Goal: Register for event/course

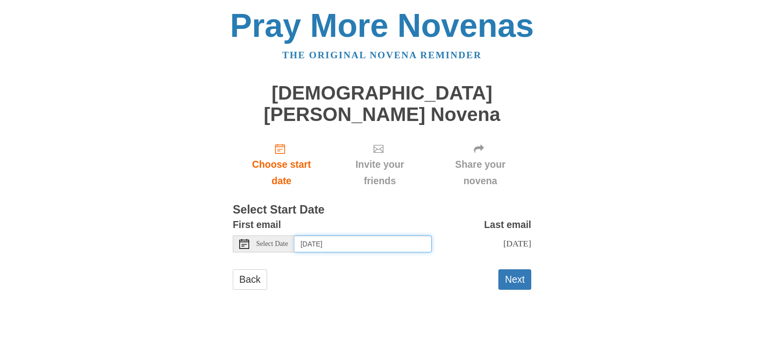
click at [376, 235] on input "Monday, August 18th" at bounding box center [362, 243] width 137 height 17
click at [367, 235] on input "Tuesday, August 19th" at bounding box center [362, 243] width 137 height 17
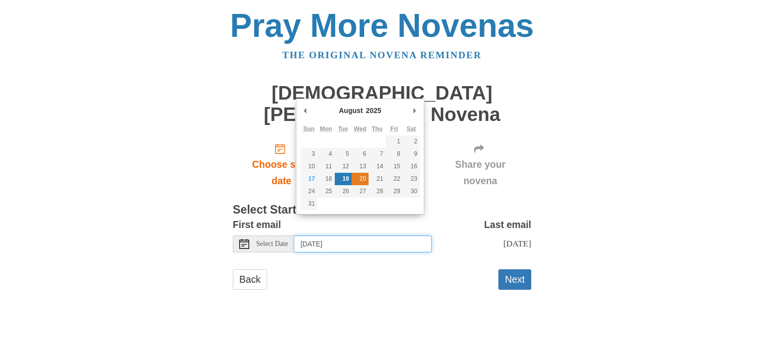
type input "Wednesday, August 20th"
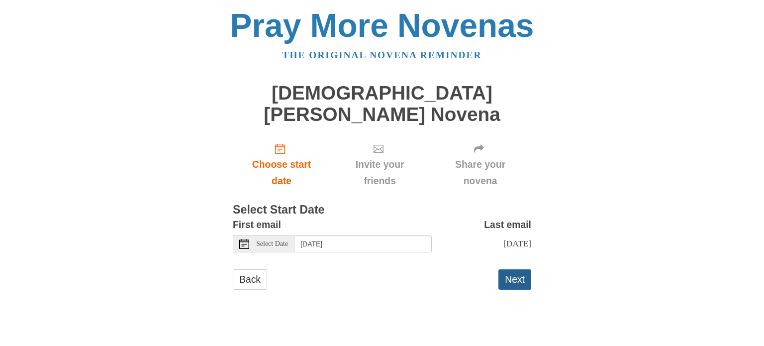
click at [507, 269] on button "Next" at bounding box center [514, 279] width 33 height 20
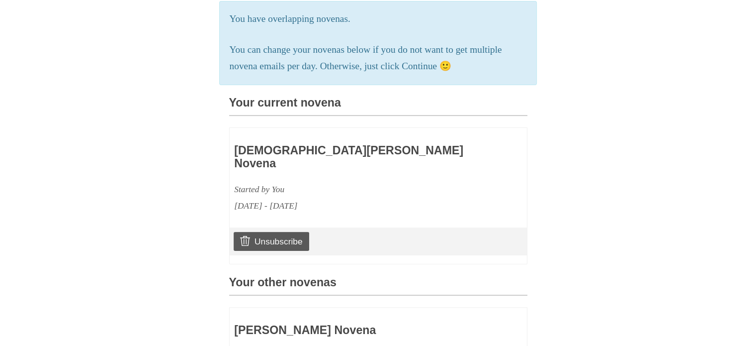
scroll to position [251, 0]
